Goal: Information Seeking & Learning: Check status

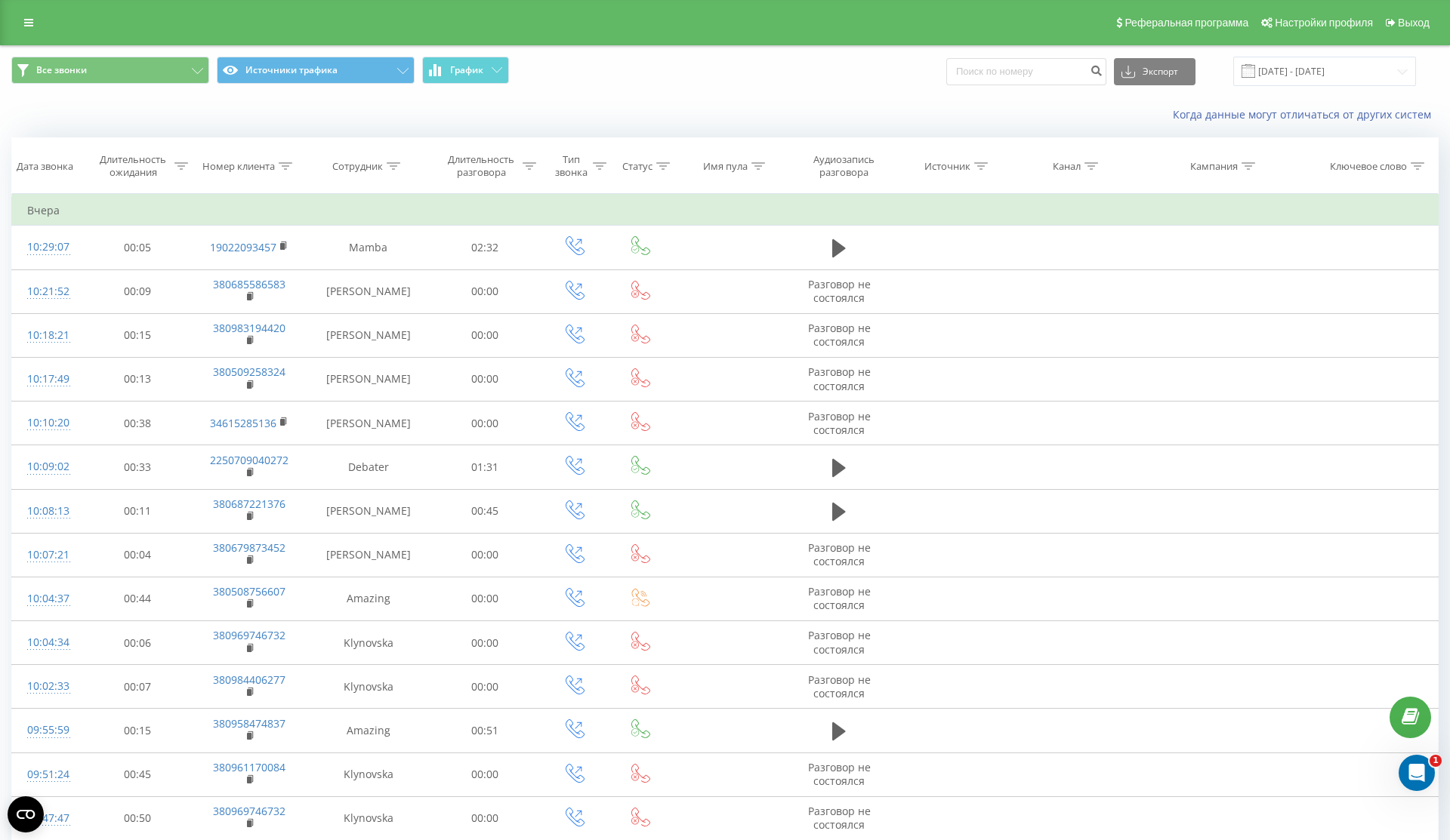
click at [23, 7] on div "Реферальная программа Настройки профиля Выход" at bounding box center [725, 22] width 1450 height 45
click at [32, 31] on link at bounding box center [29, 23] width 27 height 21
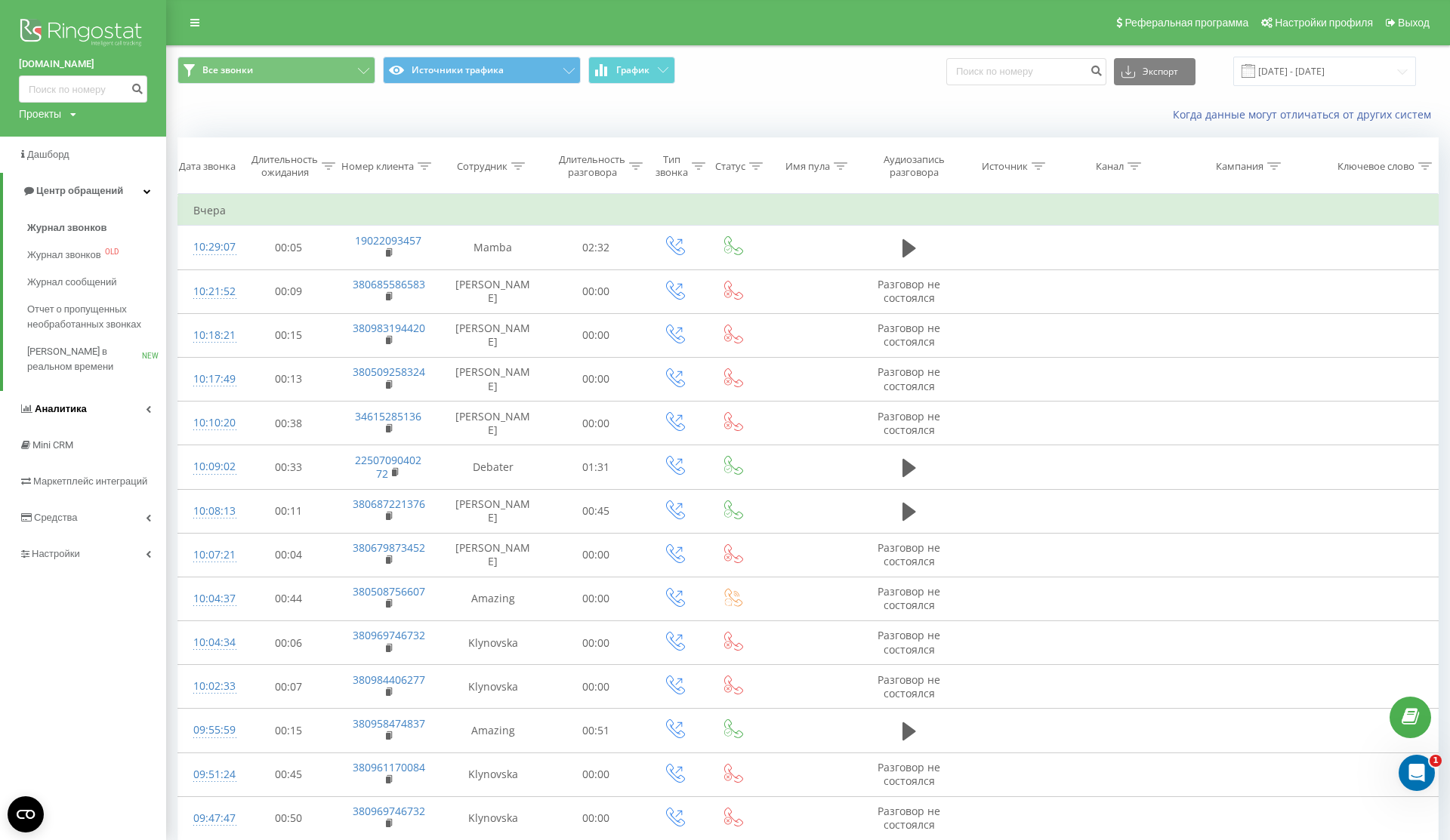
click at [113, 415] on link "Аналитика" at bounding box center [82, 409] width 166 height 36
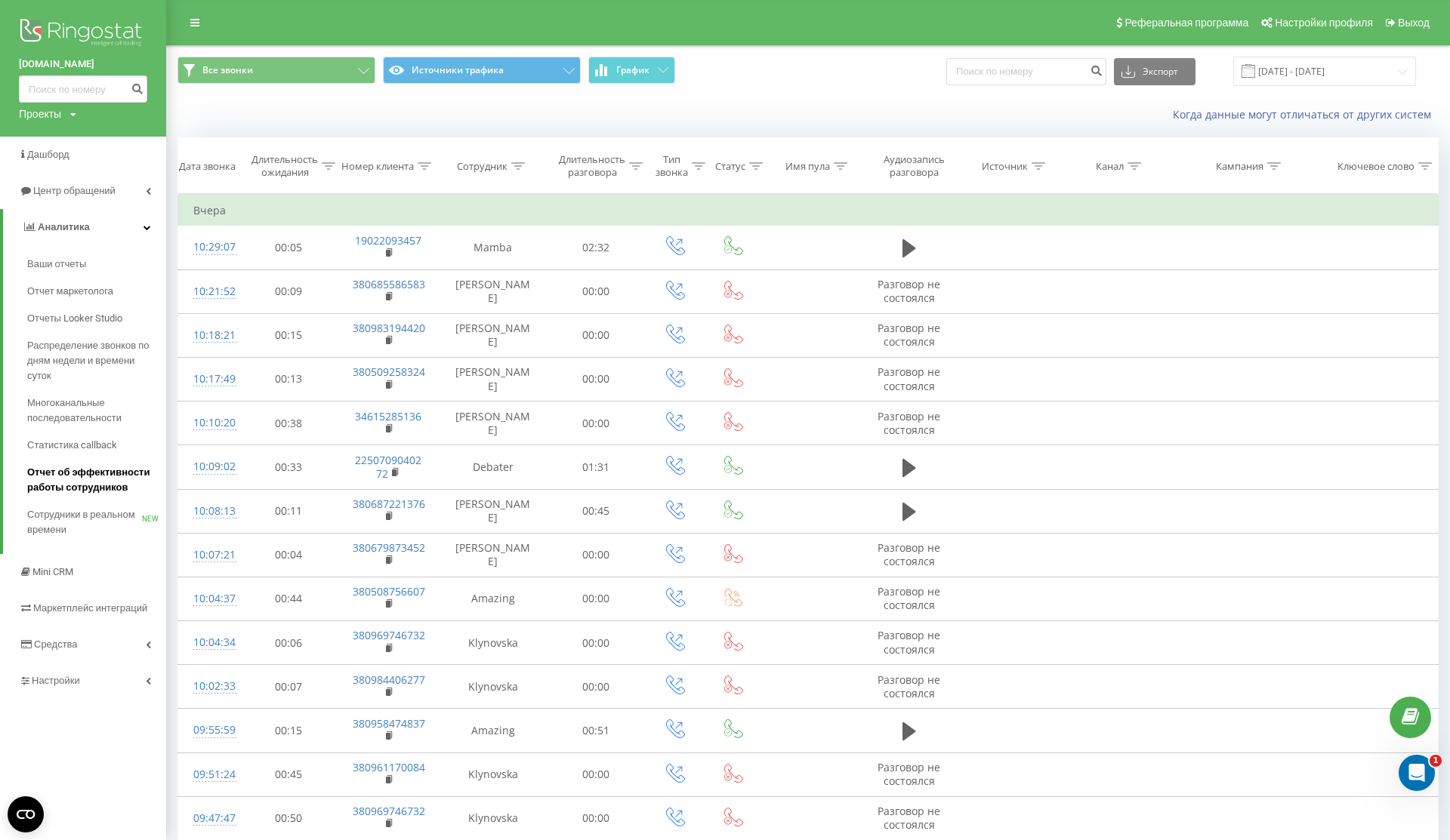
click at [120, 476] on span "Отчет об эффективности работы сотрудников" at bounding box center [92, 480] width 131 height 31
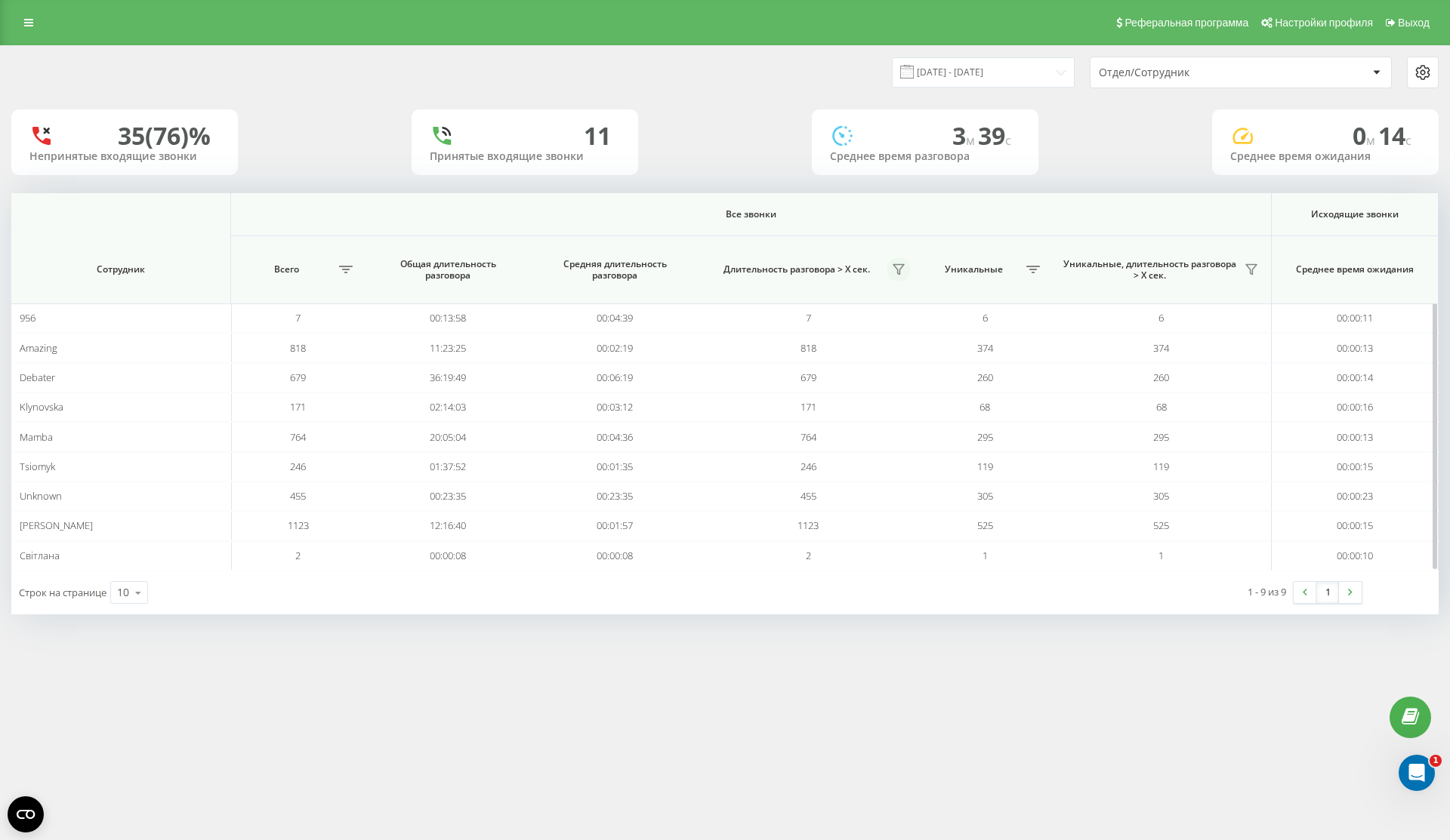
click at [892, 271] on icon at bounding box center [898, 269] width 12 height 12
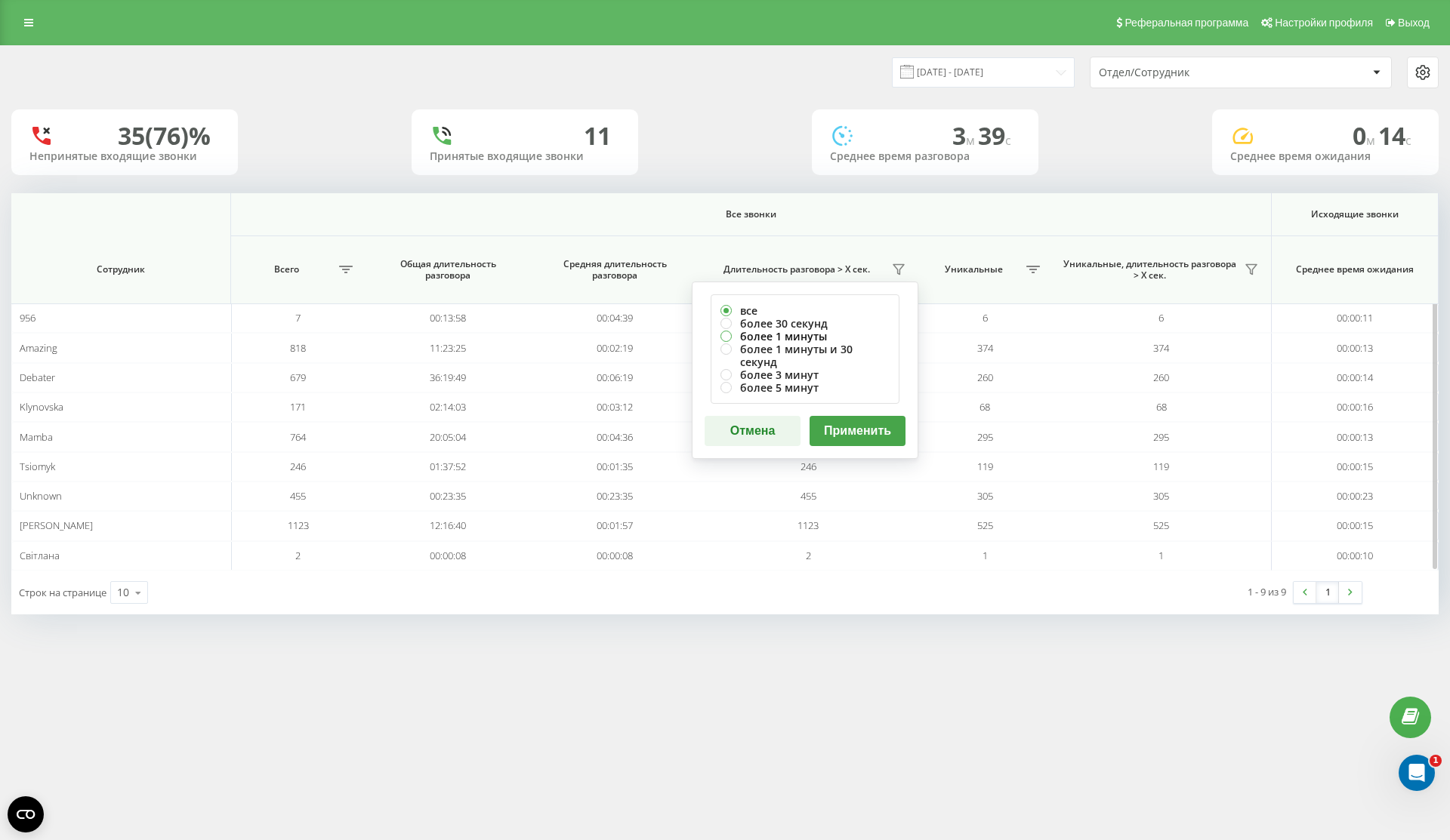
click at [861, 337] on label "более 1 минуты" at bounding box center [805, 335] width 170 height 12
radio input "true"
click at [853, 348] on label "более 1 минуты и 30 секунд" at bounding box center [805, 355] width 170 height 26
radio input "true"
click at [860, 392] on div "все более 30 секунд более 1 минуты более 1 минуты и 30 секунд более 3 минут бол…" at bounding box center [805, 370] width 226 height 177
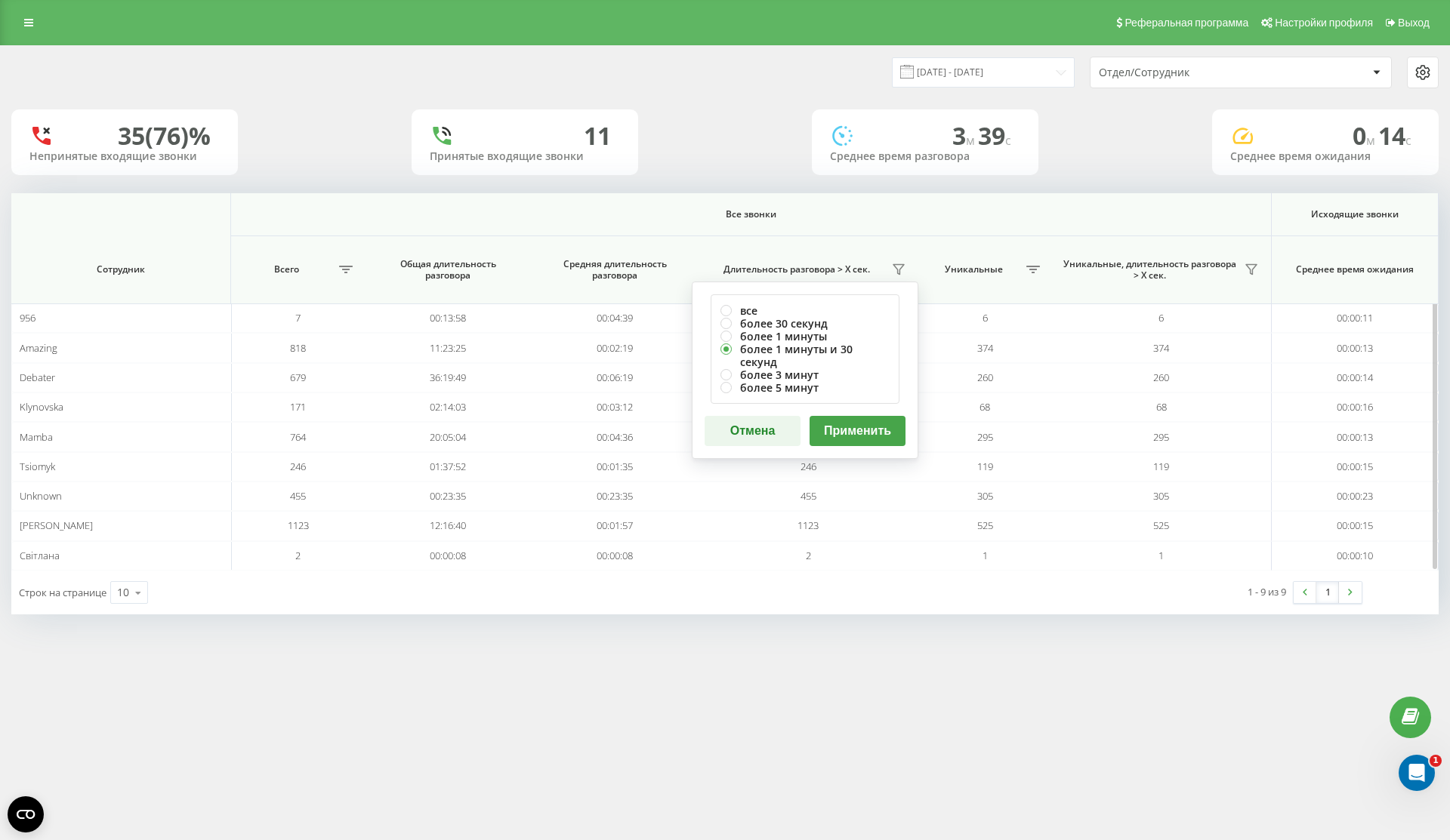
click at [860, 417] on button "Применить" at bounding box center [858, 431] width 96 height 31
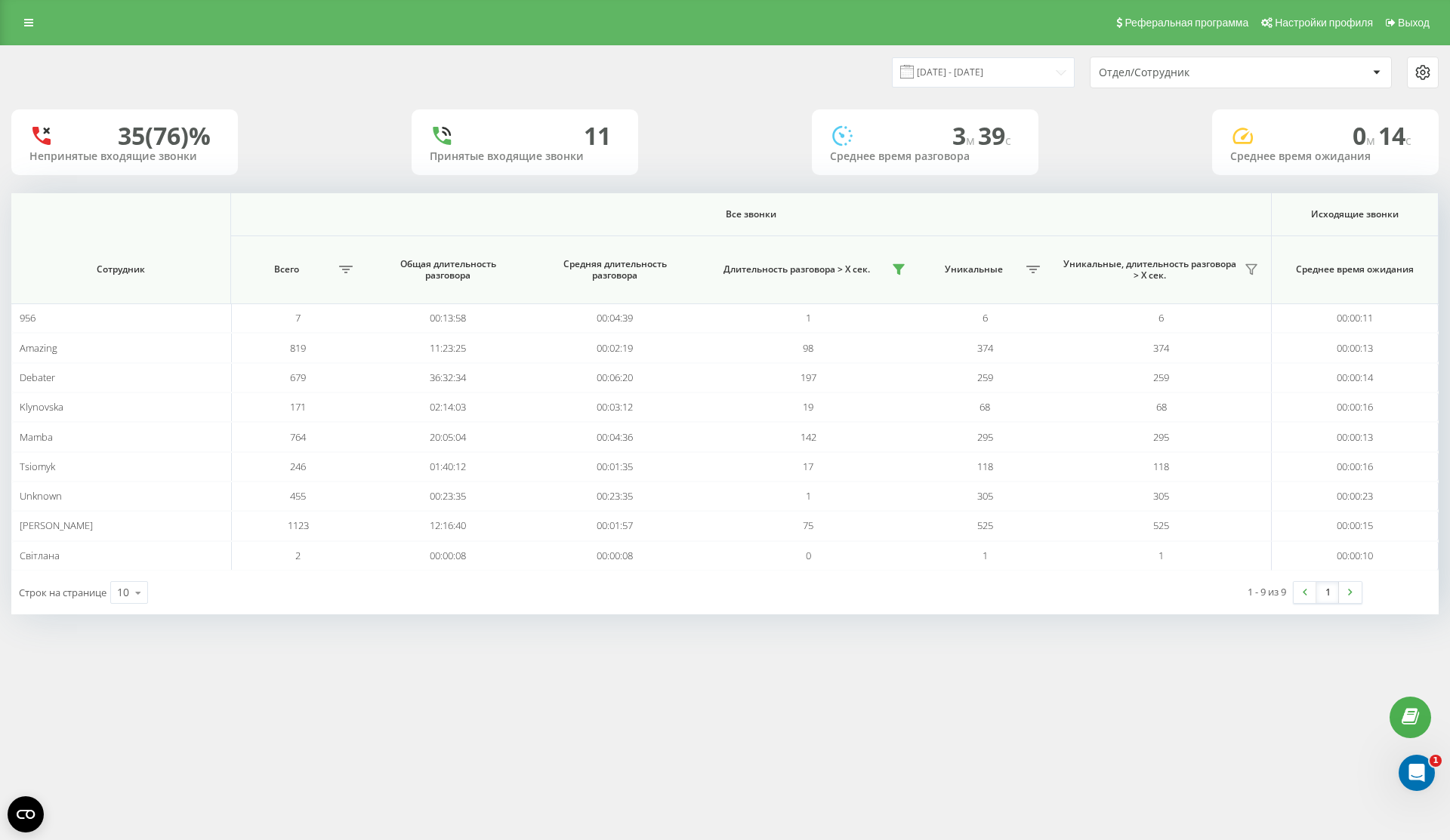
click at [860, 417] on td "19" at bounding box center [808, 407] width 219 height 30
click at [1240, 261] on div "Уникальные, длительность разговора > Х сек." at bounding box center [1162, 269] width 204 height 24
click at [1243, 290] on th "Уникальные, длительность разговора > Х сек." at bounding box center [1162, 270] width 219 height 68
click at [1254, 266] on icon at bounding box center [1251, 269] width 12 height 12
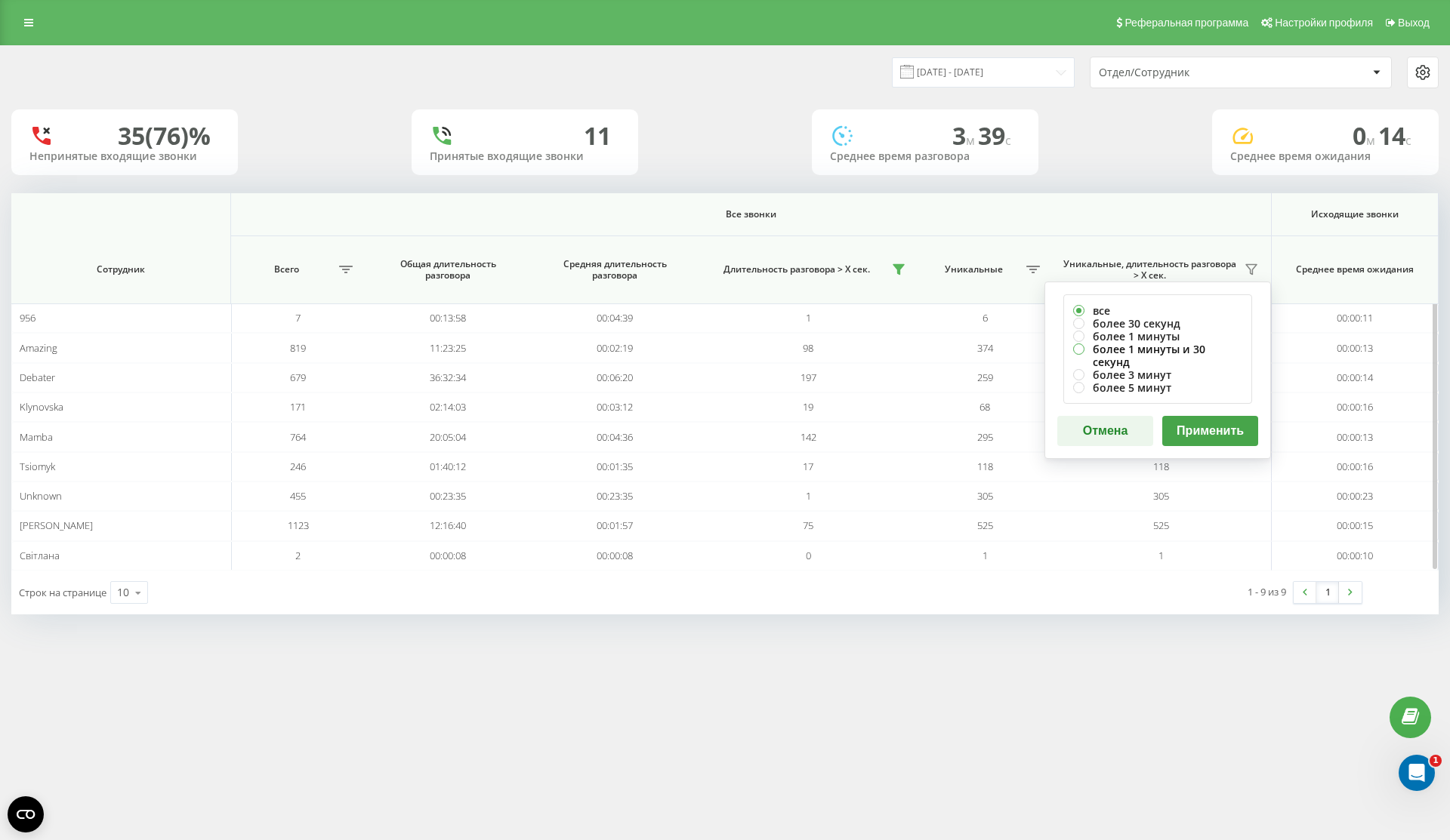
click at [1160, 351] on label "более 1 минуты и 30 секунд" at bounding box center [1158, 355] width 170 height 26
radio input "true"
click at [1218, 416] on button "Применить" at bounding box center [1210, 431] width 96 height 31
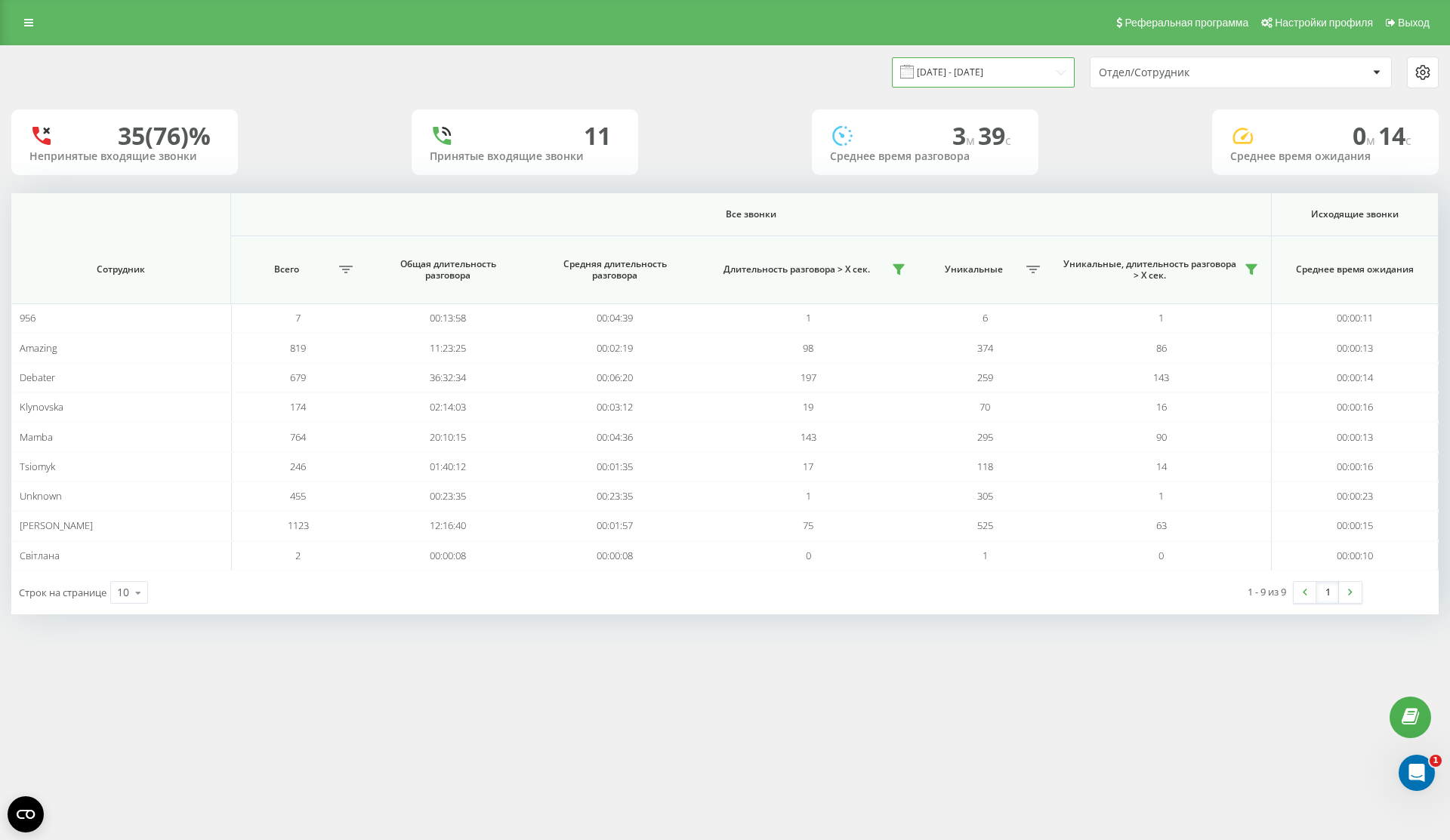
click at [958, 77] on input "[DATE] - [DATE]" at bounding box center [983, 72] width 183 height 30
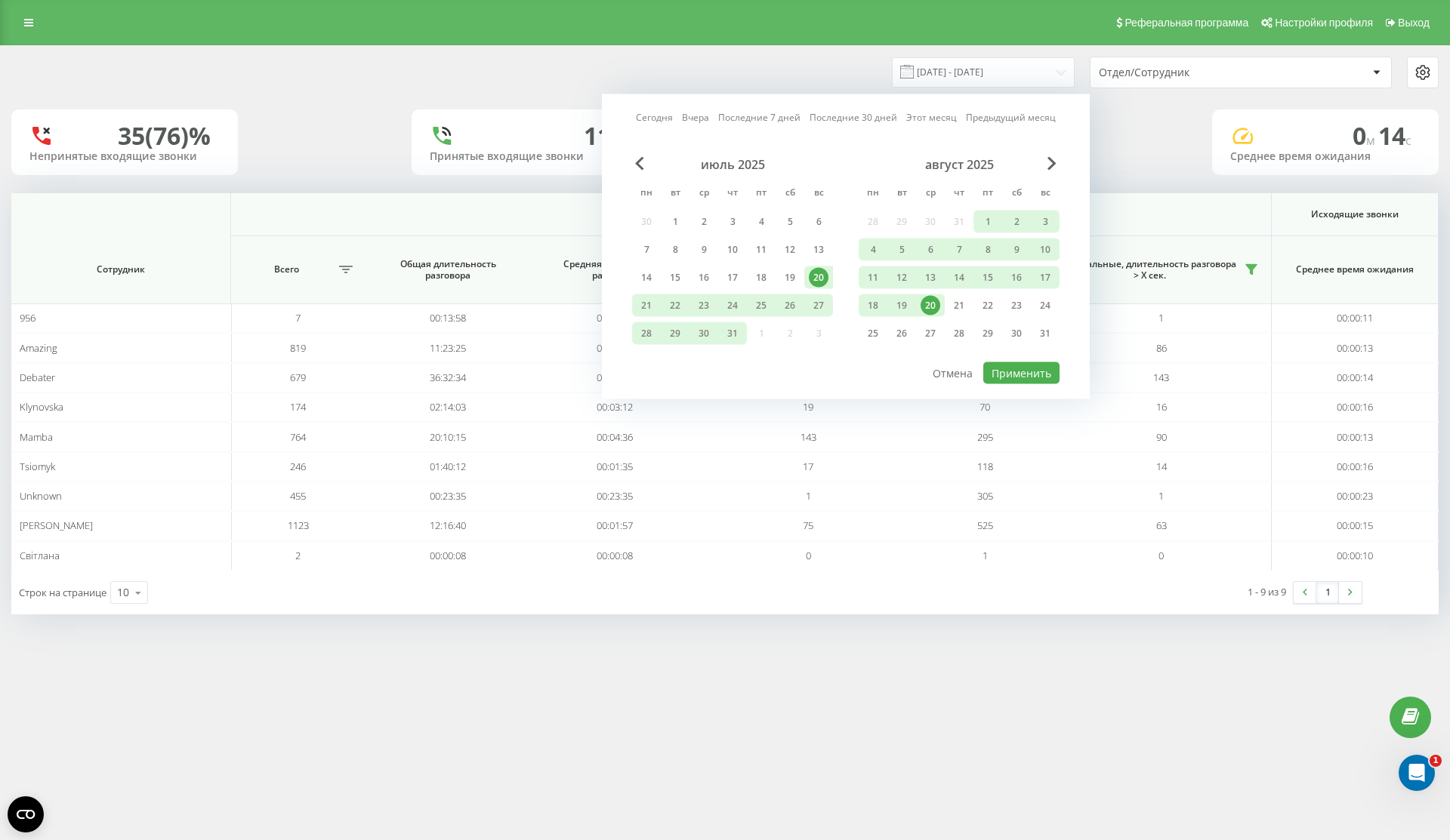
click at [931, 314] on div "20" at bounding box center [931, 306] width 19 height 19
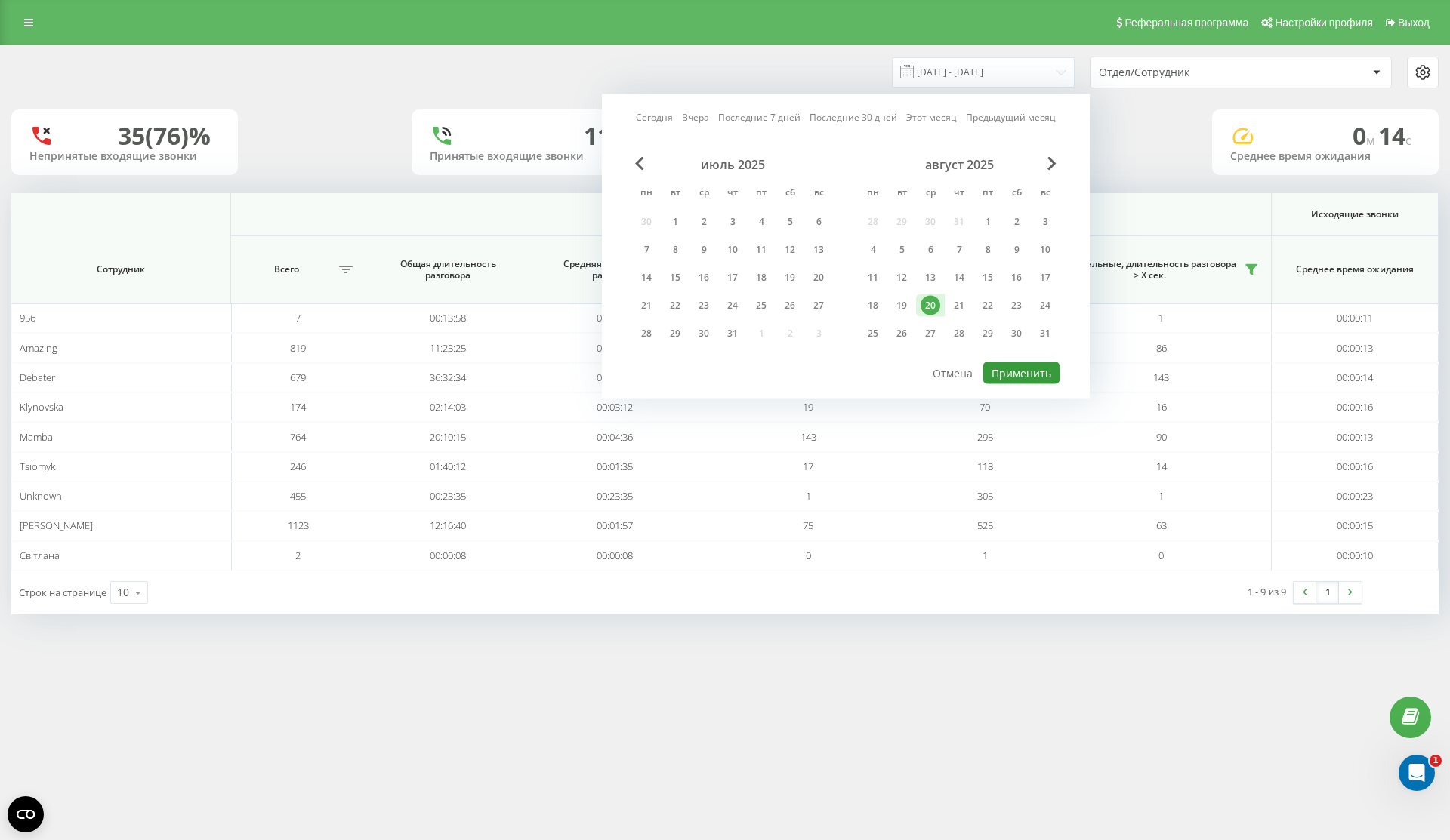
click at [1041, 364] on button "Применить" at bounding box center [1022, 373] width 77 height 22
type input "20.08.2025 - 20.08.2025"
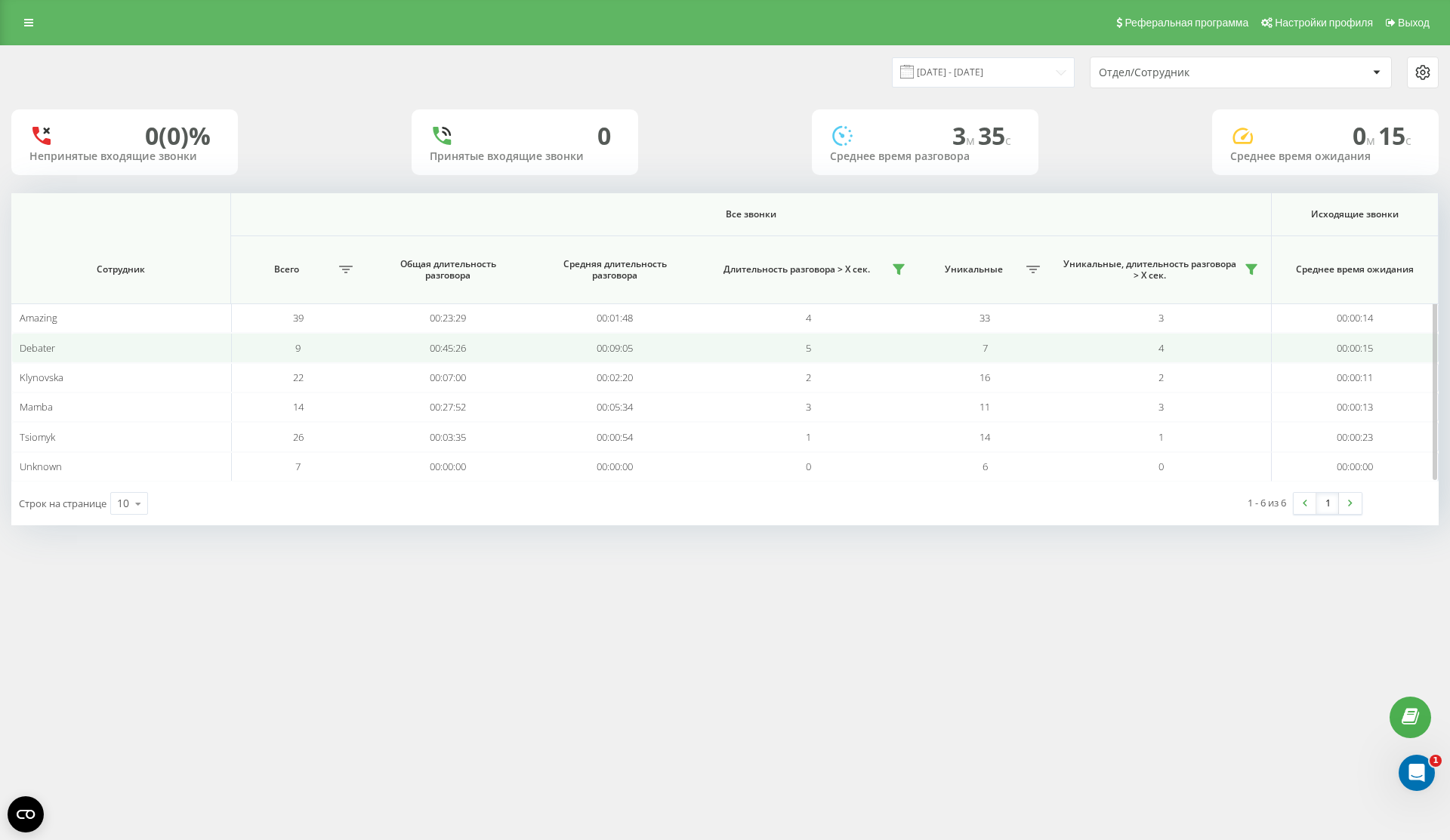
drag, startPoint x: 490, startPoint y: 340, endPoint x: 372, endPoint y: 340, distance: 118.0
click at [371, 340] on td "00:45:26" at bounding box center [449, 348] width 167 height 30
click at [399, 336] on td "00:45:26" at bounding box center [449, 348] width 167 height 30
drag, startPoint x: 427, startPoint y: 340, endPoint x: 514, endPoint y: 342, distance: 87.0
click at [515, 342] on td "00:45:26" at bounding box center [449, 348] width 167 height 30
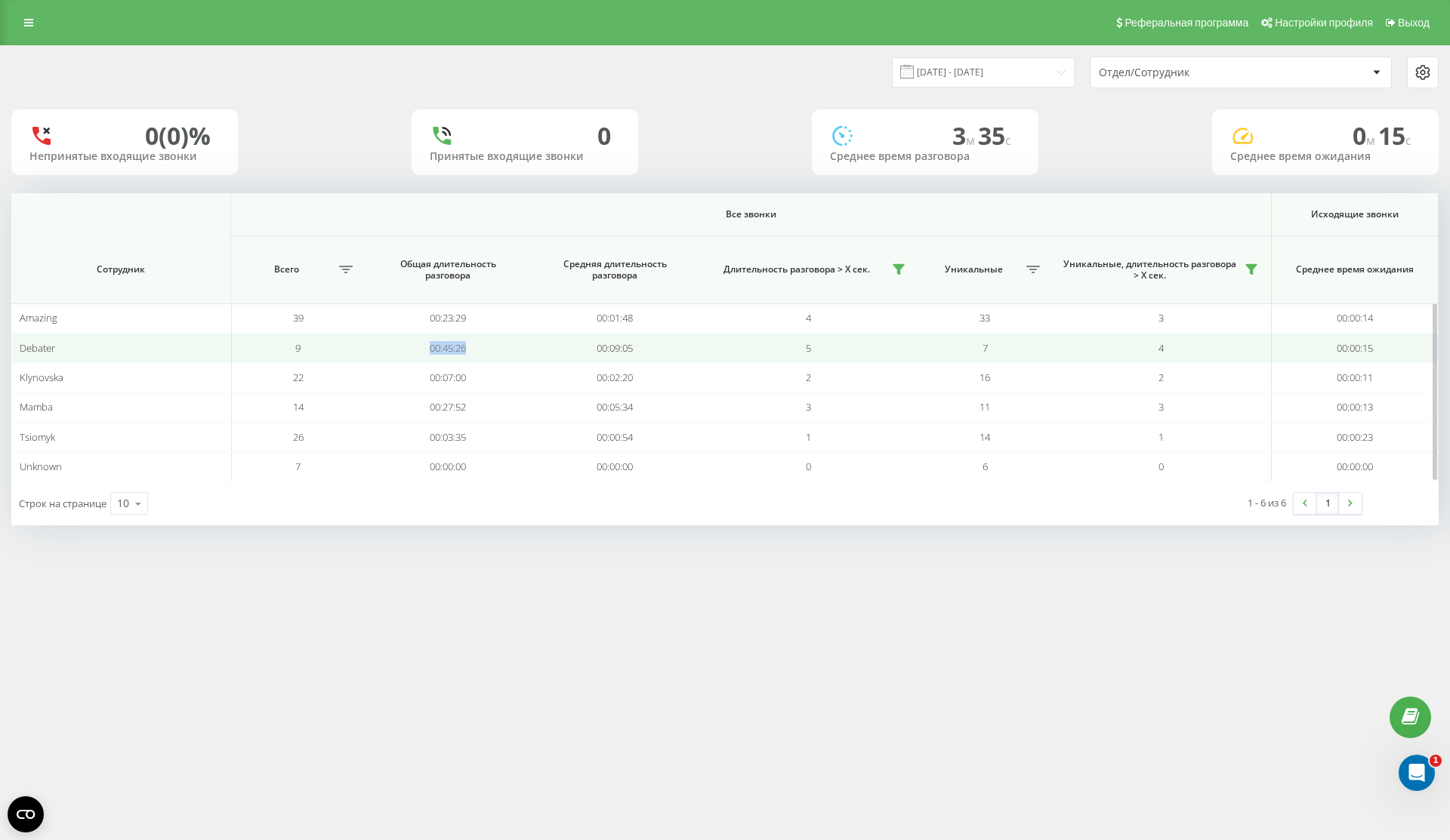
click at [514, 342] on td "00:45:26" at bounding box center [449, 348] width 167 height 30
